Goal: Transaction & Acquisition: Obtain resource

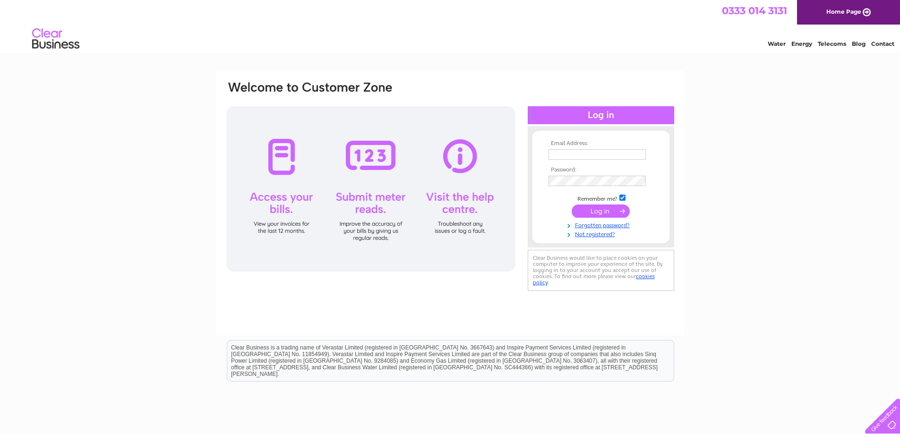
click at [591, 154] on input "text" at bounding box center [597, 154] width 97 height 10
type input "timberandhardwaresuppliesltd@googlemail.com"
click at [582, 210] on input "submit" at bounding box center [601, 211] width 58 height 13
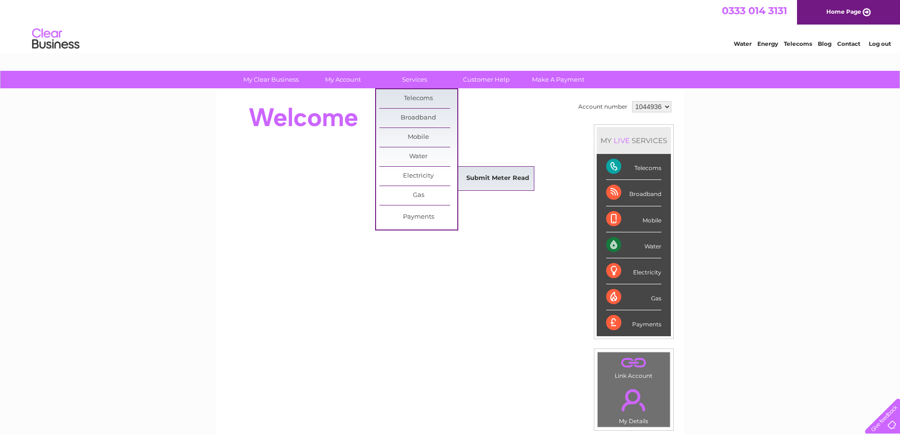
click at [480, 179] on link "Submit Meter Read" at bounding box center [498, 178] width 78 height 19
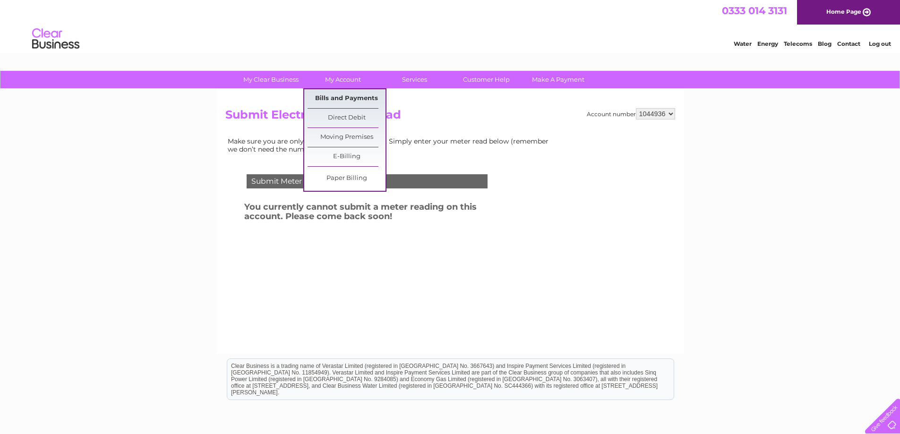
click at [351, 98] on link "Bills and Payments" at bounding box center [347, 98] width 78 height 19
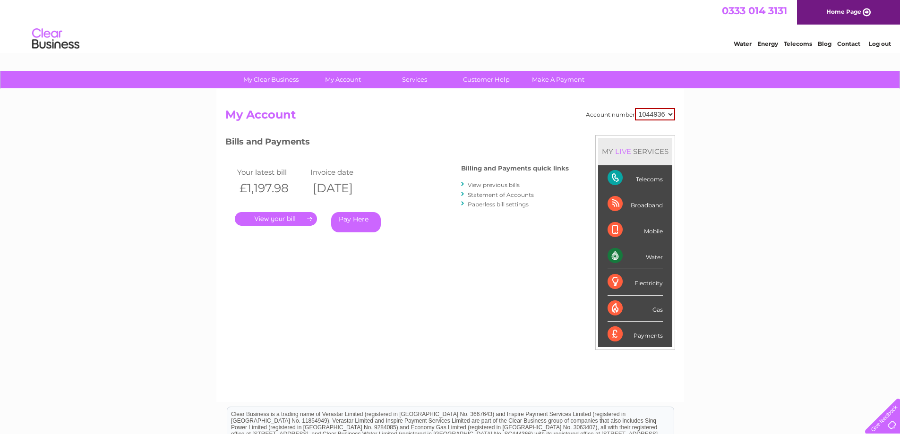
click at [495, 194] on link "Statement of Accounts" at bounding box center [501, 194] width 66 height 7
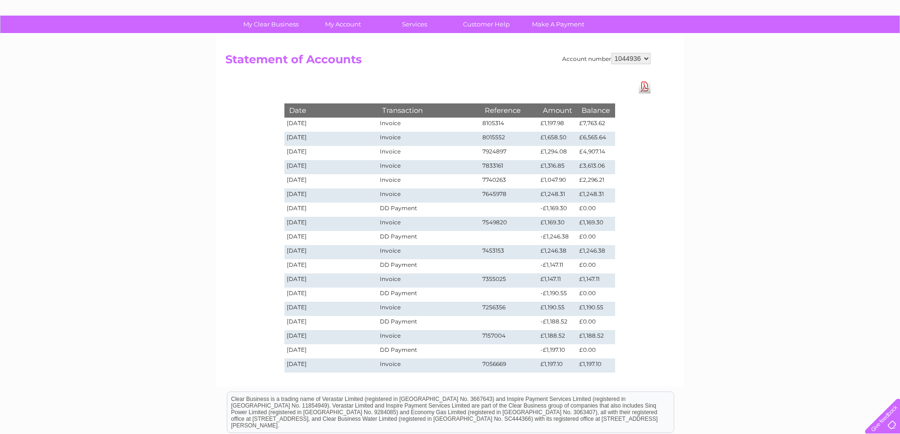
scroll to position [56, 0]
click at [645, 87] on link "Download Pdf" at bounding box center [645, 86] width 12 height 14
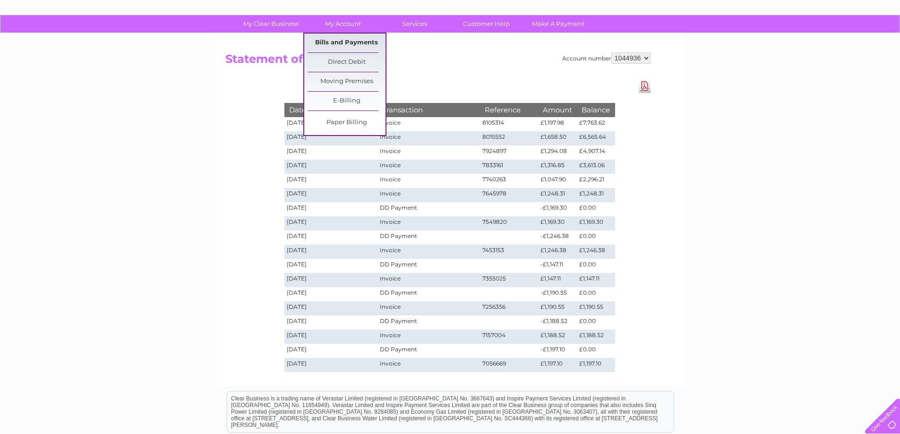
click at [336, 42] on link "Bills and Payments" at bounding box center [347, 43] width 78 height 19
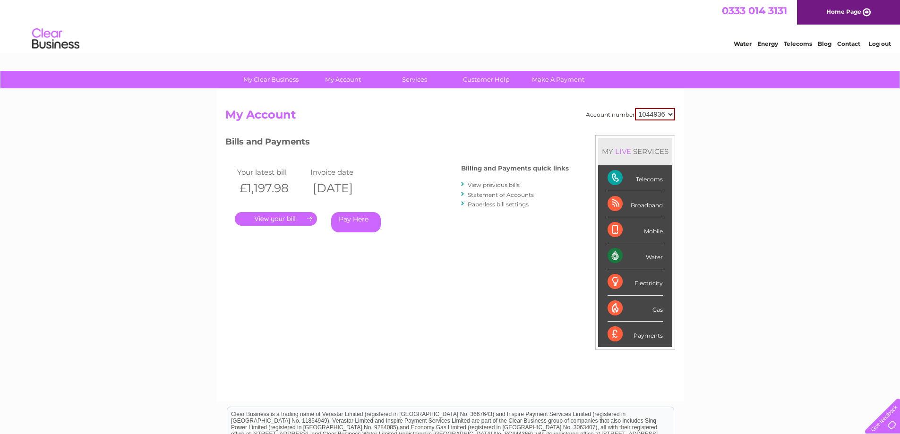
click at [260, 219] on link "." at bounding box center [276, 219] width 82 height 14
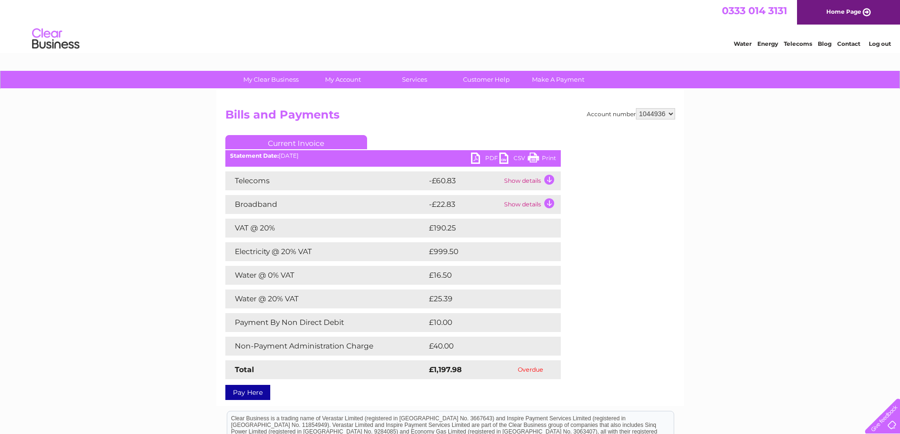
click at [476, 156] on link "PDF" at bounding box center [485, 160] width 28 height 14
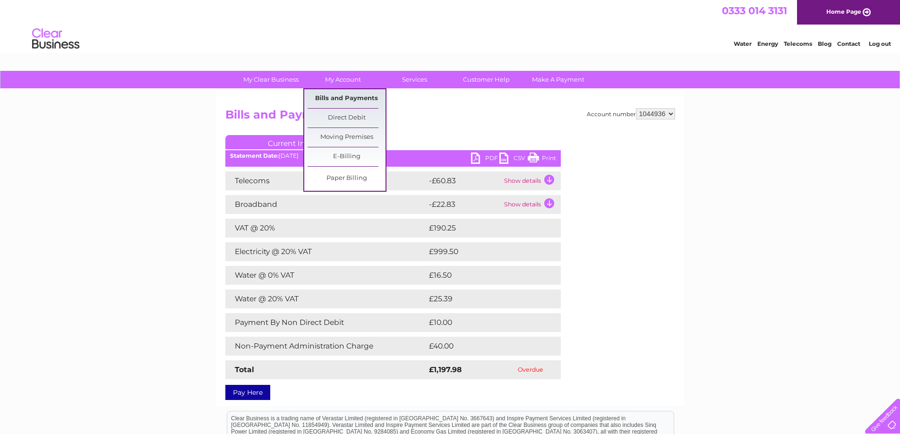
click at [333, 96] on link "Bills and Payments" at bounding box center [347, 98] width 78 height 19
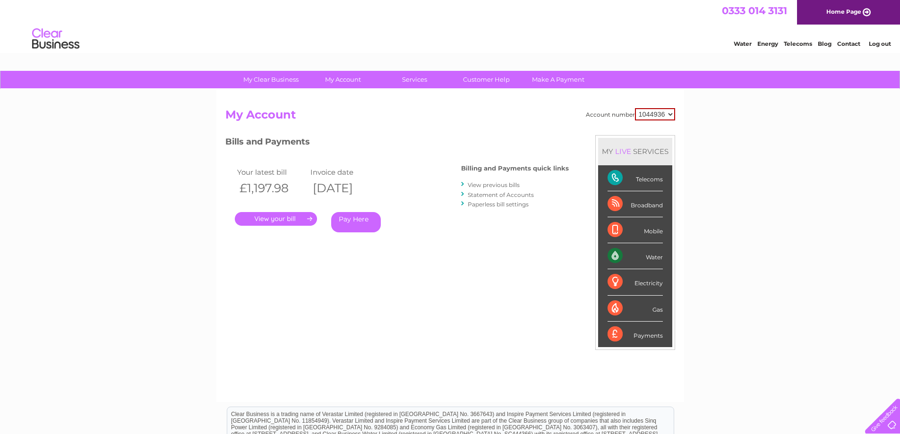
click at [497, 183] on link "View previous bills" at bounding box center [494, 184] width 52 height 7
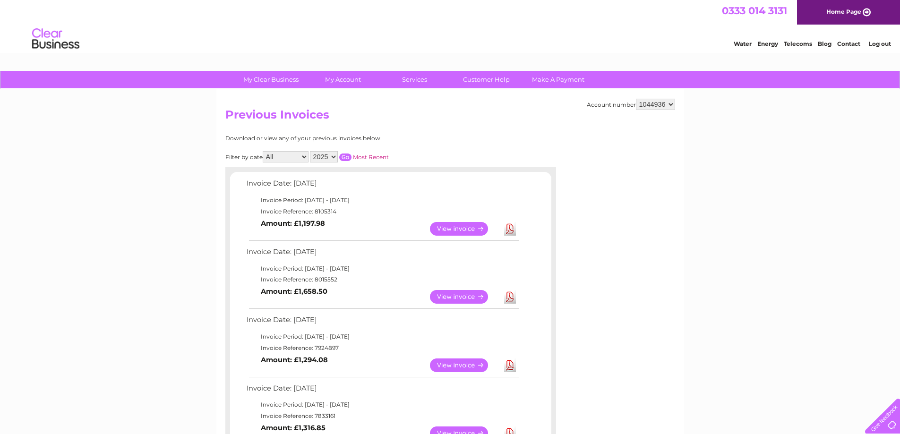
click at [509, 295] on link "Download" at bounding box center [510, 297] width 12 height 14
click at [510, 368] on link "Download" at bounding box center [510, 366] width 12 height 14
click at [509, 368] on link "Download" at bounding box center [510, 366] width 12 height 14
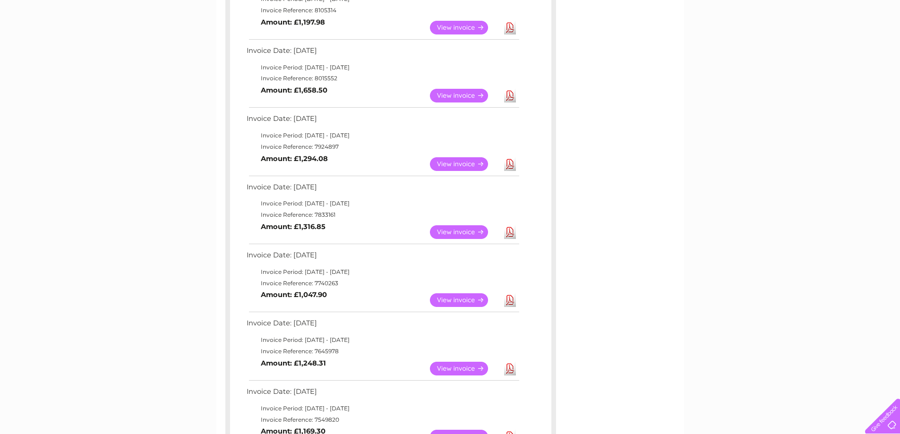
scroll to position [208, 0]
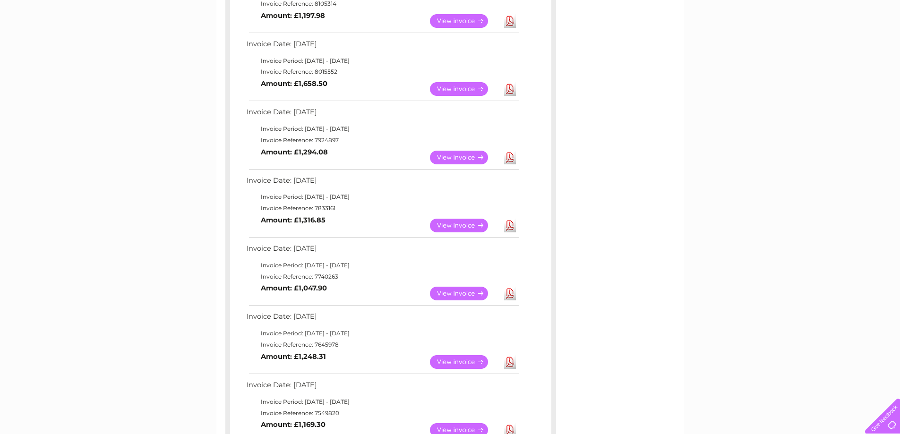
click at [509, 225] on link "Download" at bounding box center [510, 226] width 12 height 14
click at [510, 296] on link "Download" at bounding box center [510, 294] width 12 height 14
click at [509, 363] on link "Download" at bounding box center [510, 362] width 12 height 14
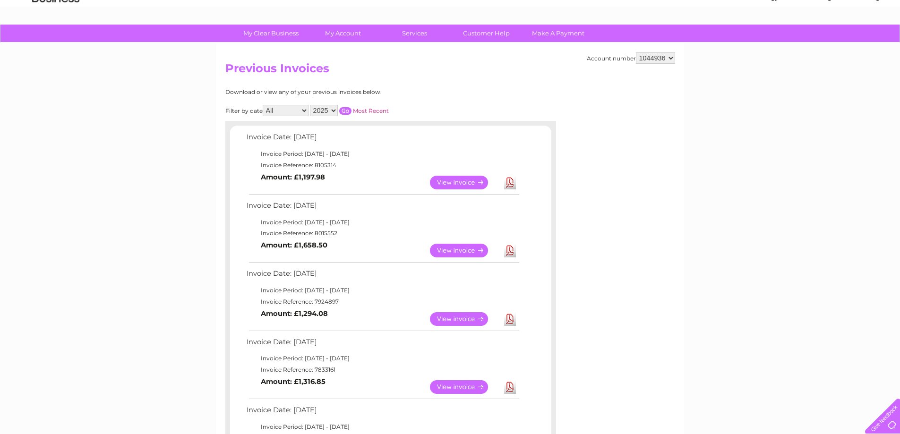
scroll to position [32, 0]
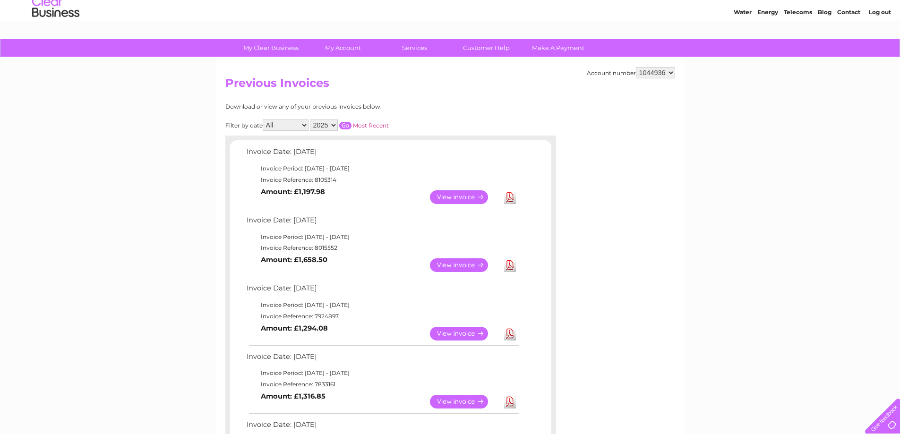
click at [879, 11] on link "Log out" at bounding box center [880, 12] width 22 height 7
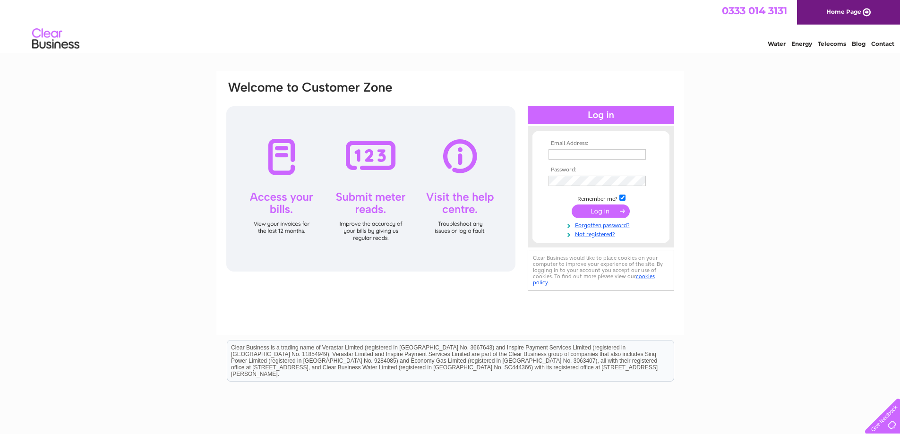
scroll to position [2, 0]
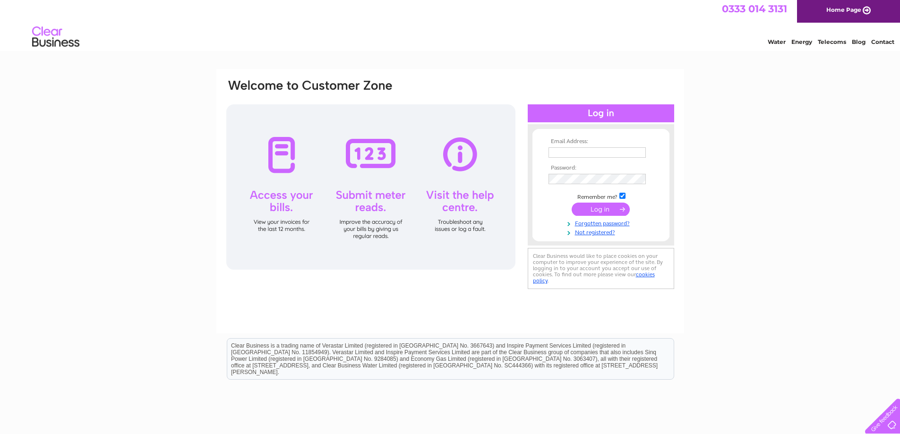
drag, startPoint x: 830, startPoint y: 83, endPoint x: 834, endPoint y: 51, distance: 32.0
click at [846, 36] on div "Water Energy Telecoms Blog Contact" at bounding box center [824, 36] width 151 height 17
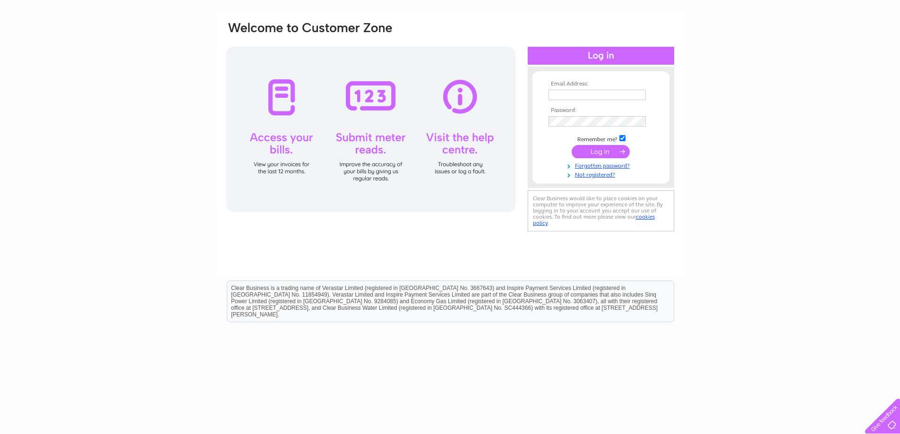
scroll to position [0, 0]
